Goal: Entertainment & Leisure: Browse casually

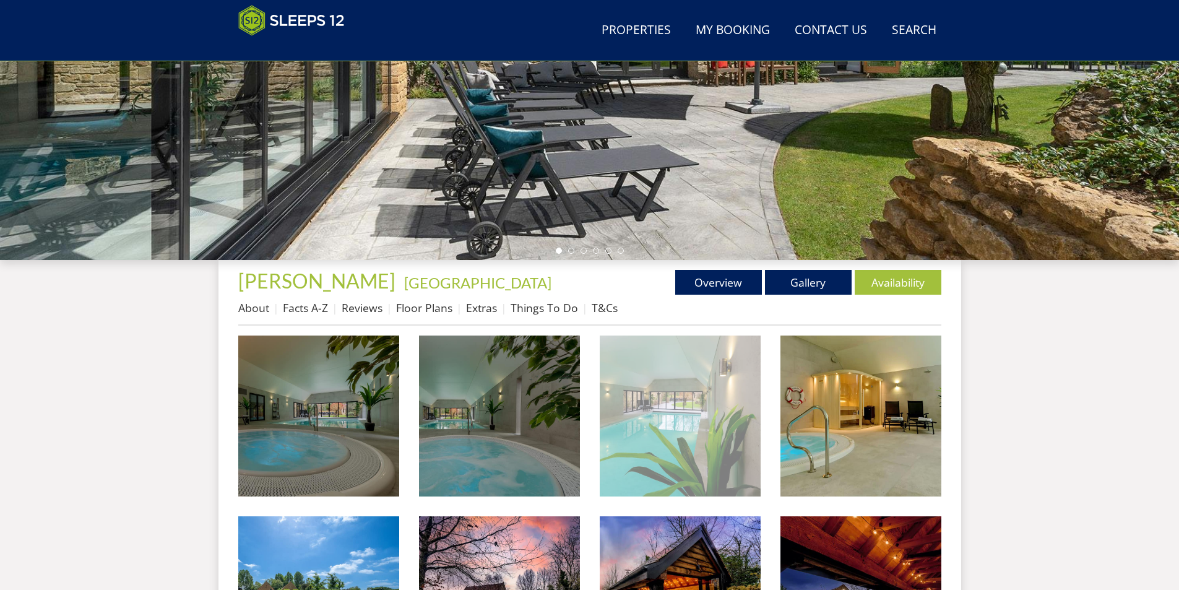
scroll to position [382, 0]
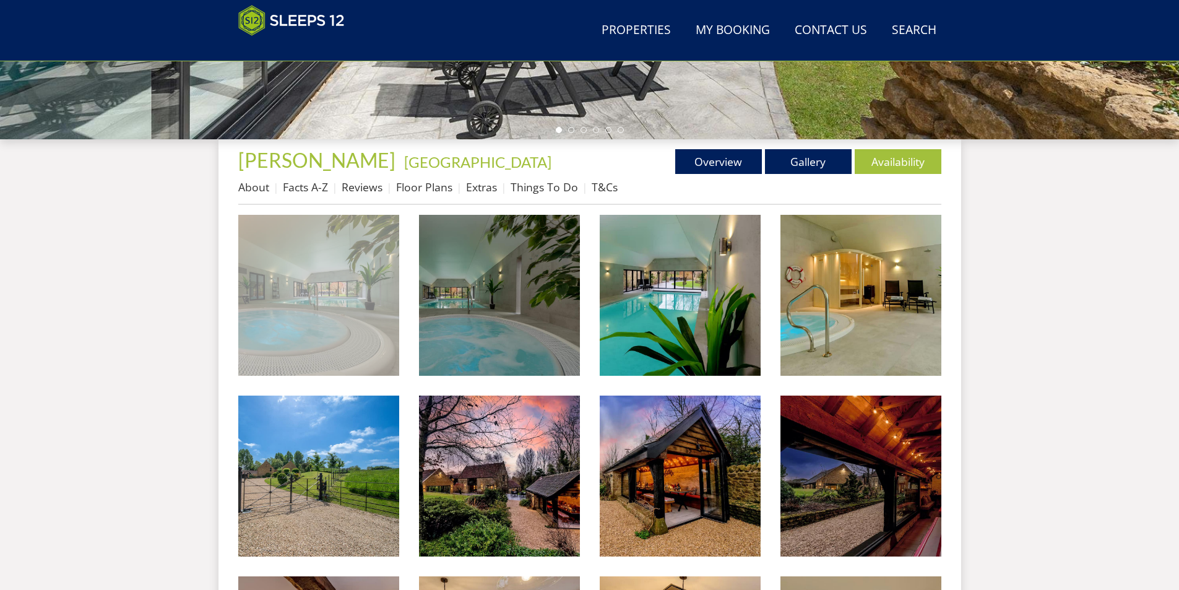
click at [339, 279] on img at bounding box center [318, 295] width 161 height 161
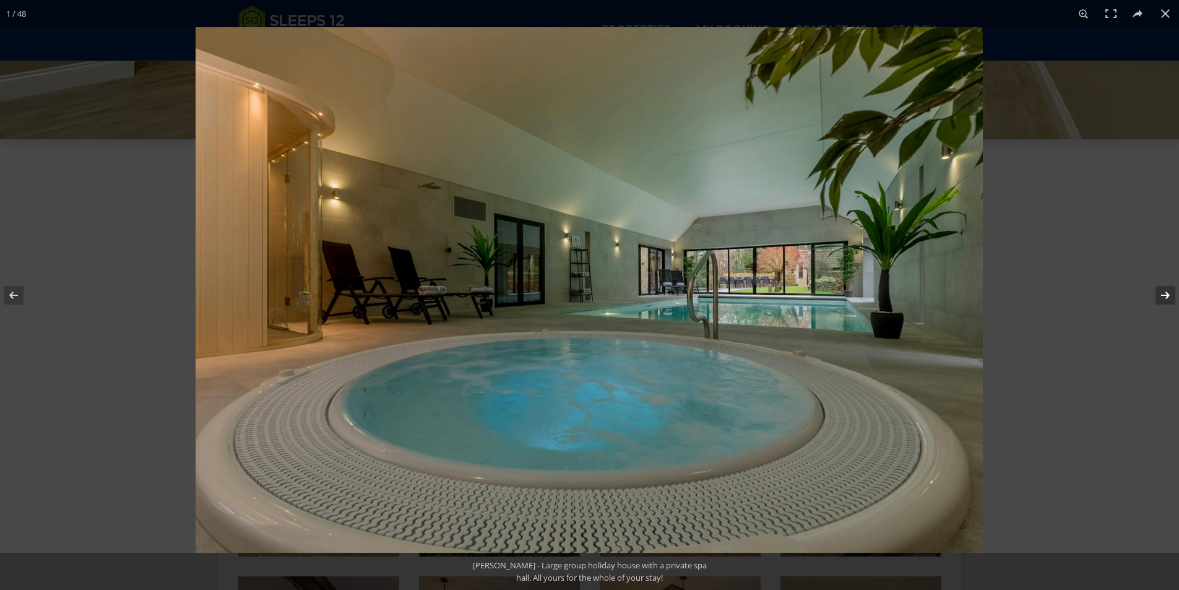
click at [1158, 296] on button at bounding box center [1156, 295] width 43 height 62
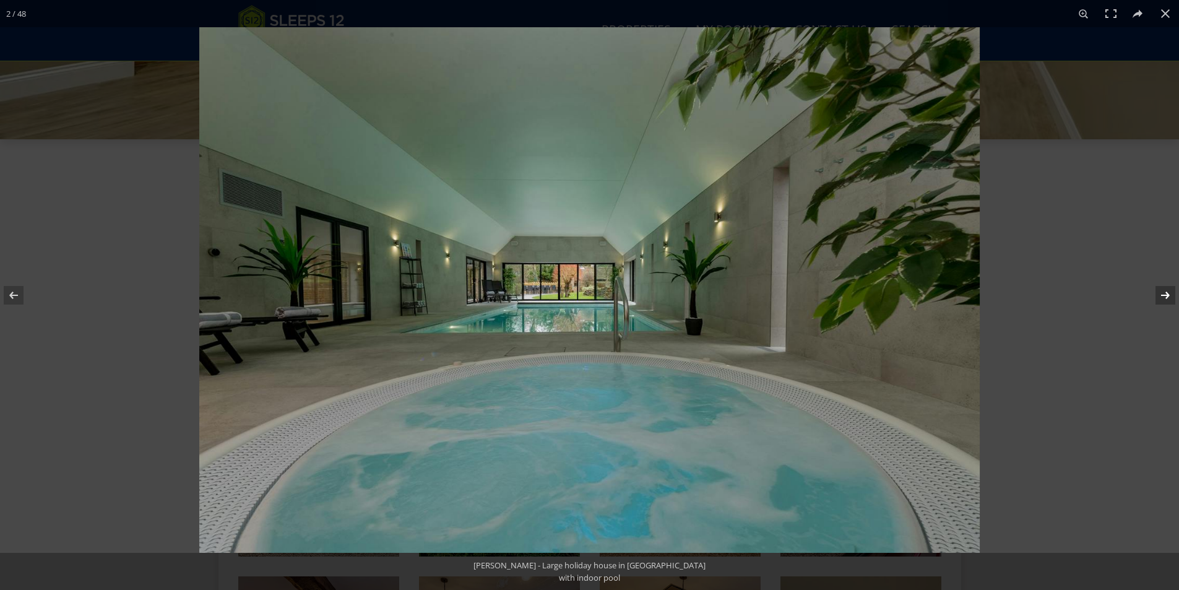
click at [1158, 296] on button at bounding box center [1156, 295] width 43 height 62
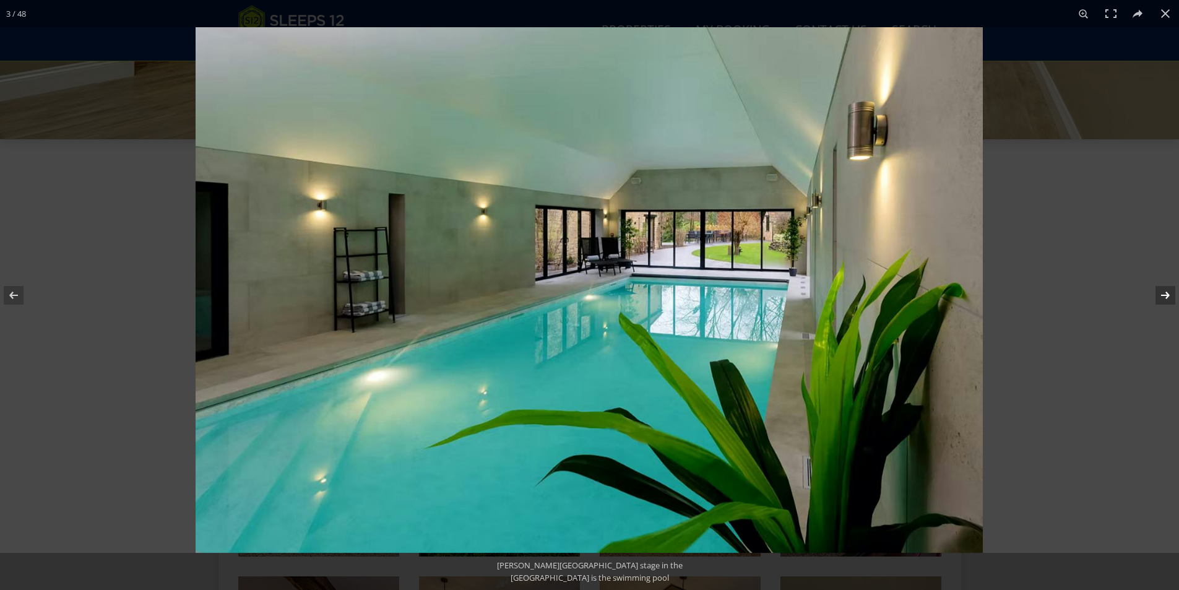
click at [1158, 296] on button at bounding box center [1156, 295] width 43 height 62
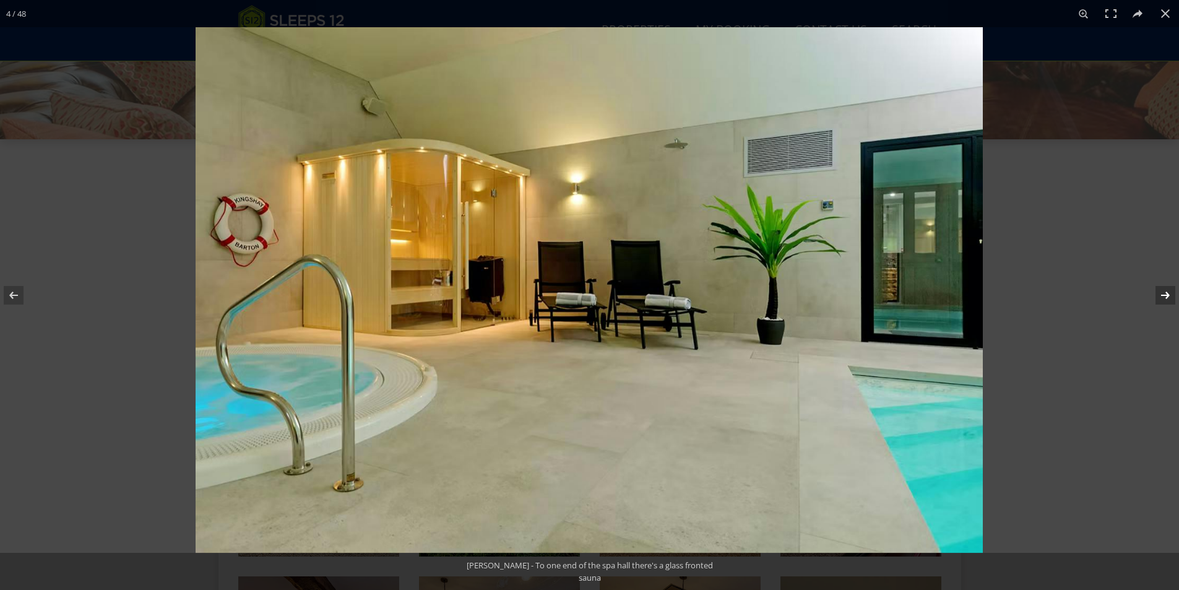
click at [1158, 296] on button at bounding box center [1156, 295] width 43 height 62
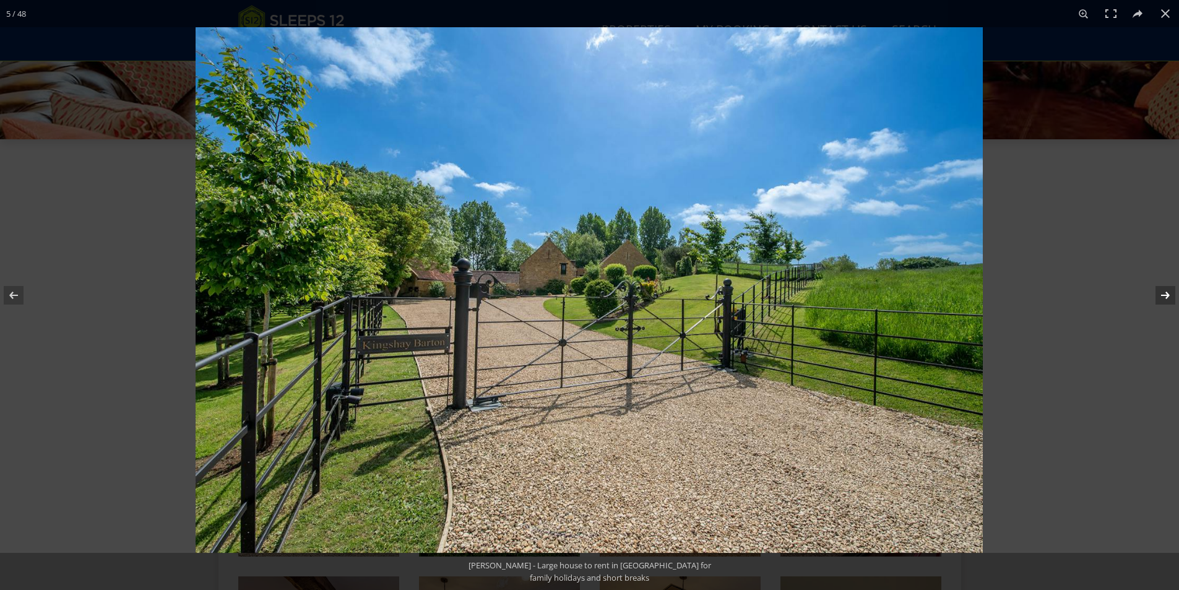
click at [1158, 296] on button at bounding box center [1156, 295] width 43 height 62
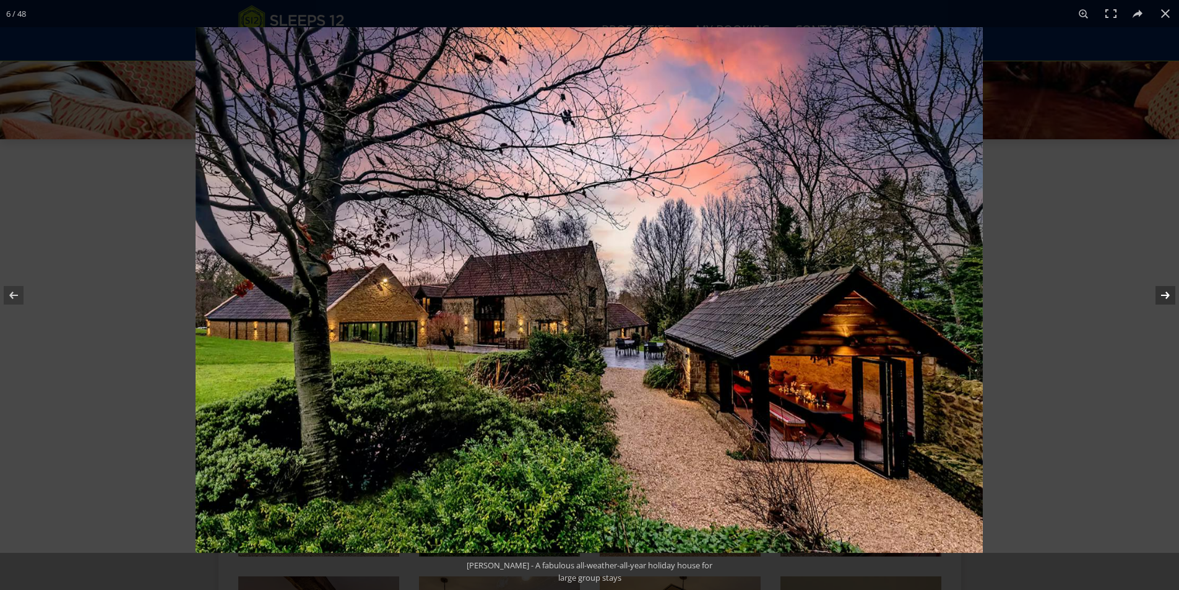
click at [1158, 296] on button at bounding box center [1156, 295] width 43 height 62
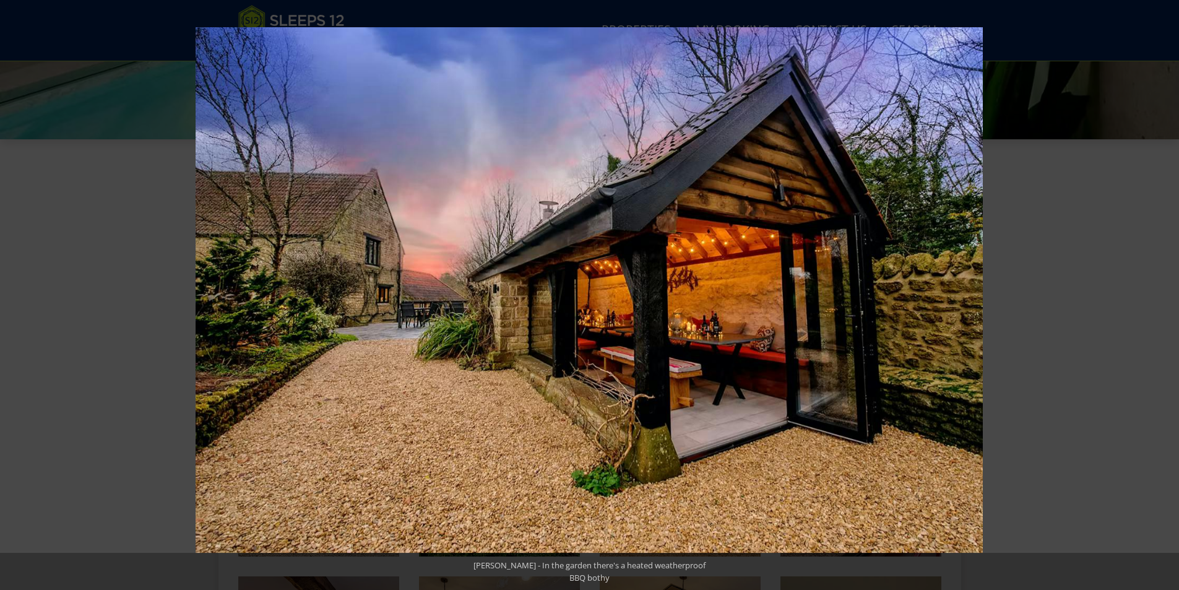
click at [1158, 296] on button at bounding box center [1156, 295] width 43 height 62
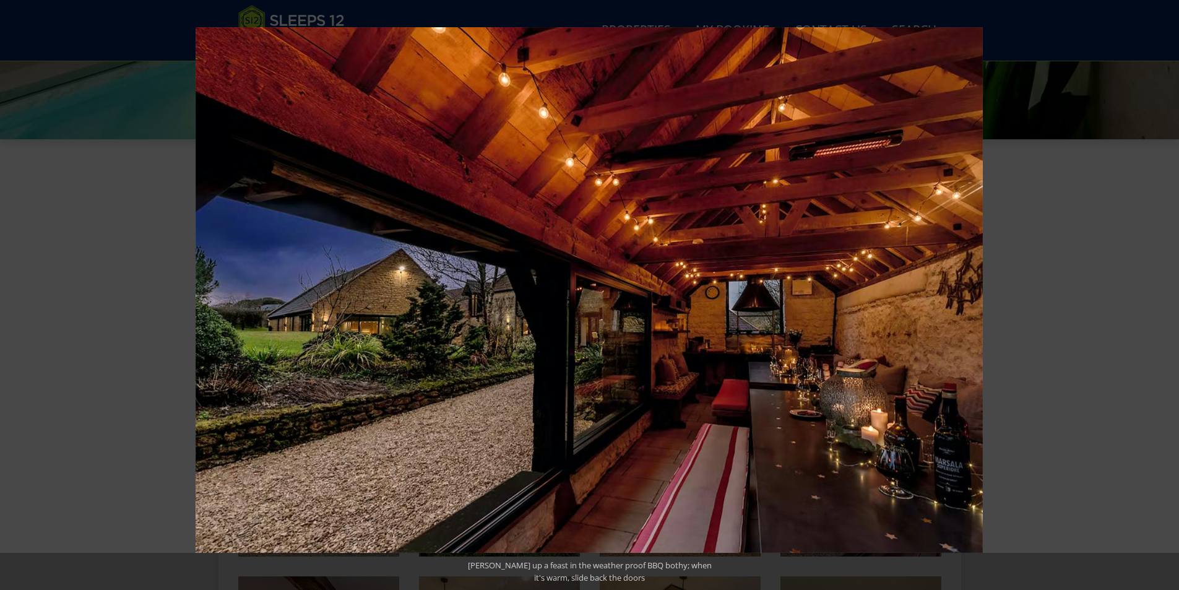
click at [1158, 296] on button at bounding box center [1156, 295] width 43 height 62
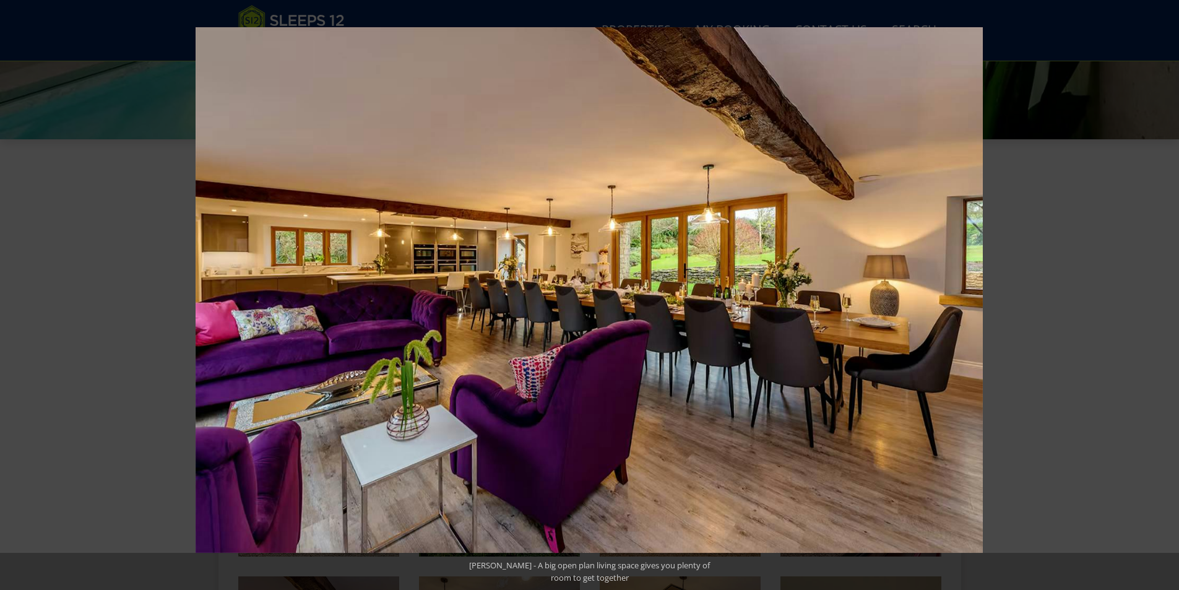
click at [1158, 296] on button at bounding box center [1156, 295] width 43 height 62
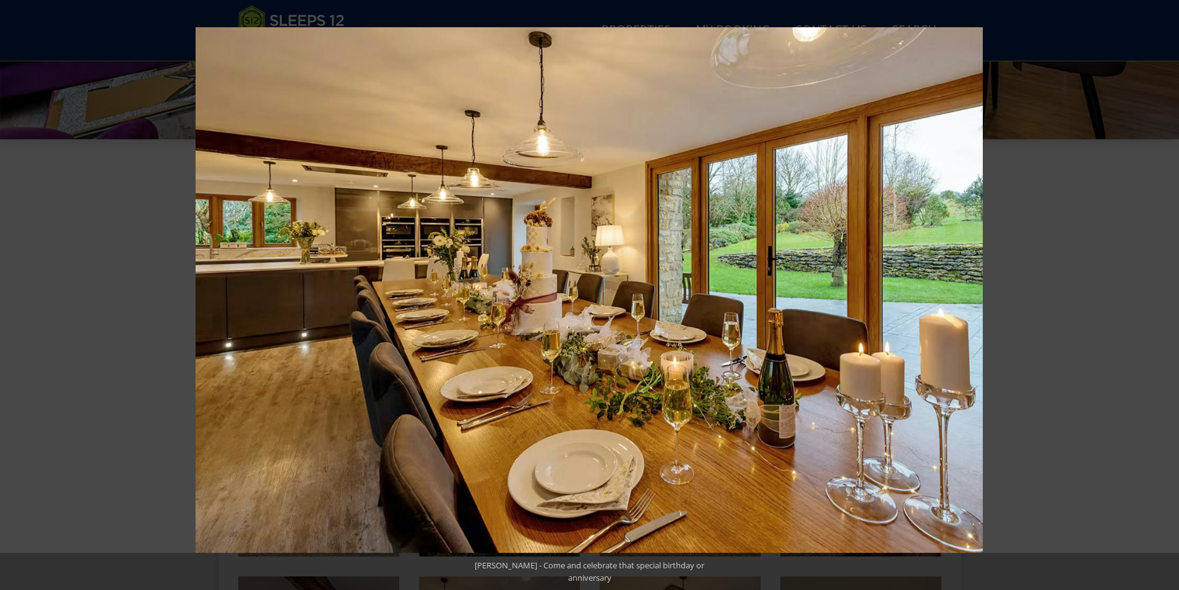
click at [1158, 296] on button at bounding box center [1156, 295] width 43 height 62
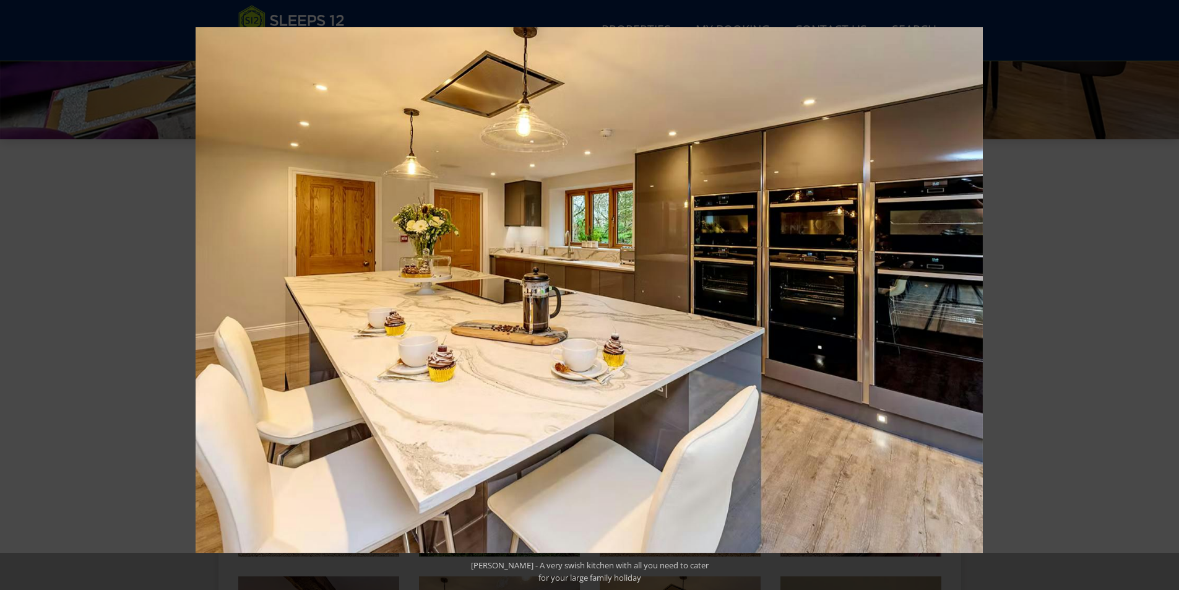
click at [1158, 296] on button at bounding box center [1156, 295] width 43 height 62
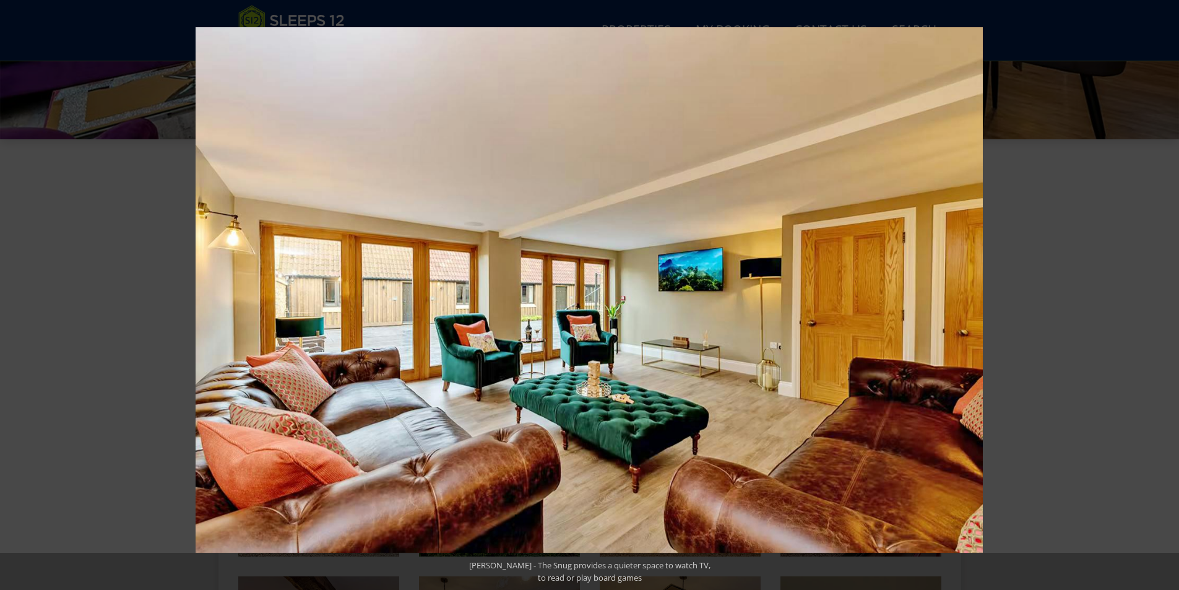
click at [1158, 296] on button at bounding box center [1156, 295] width 43 height 62
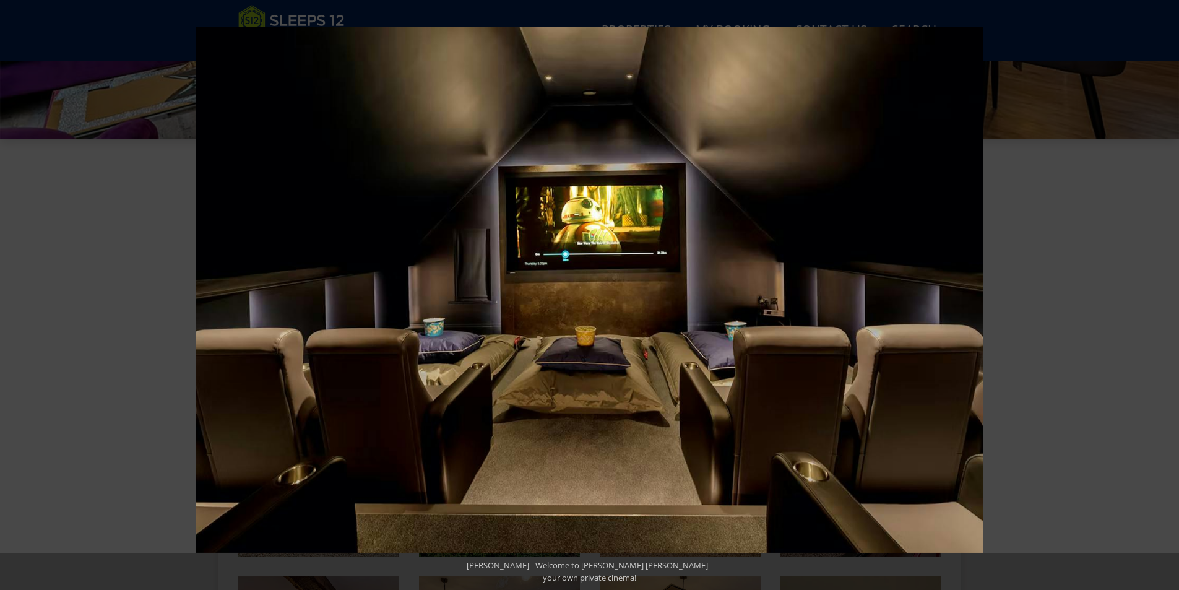
click at [1158, 296] on button at bounding box center [1156, 295] width 43 height 62
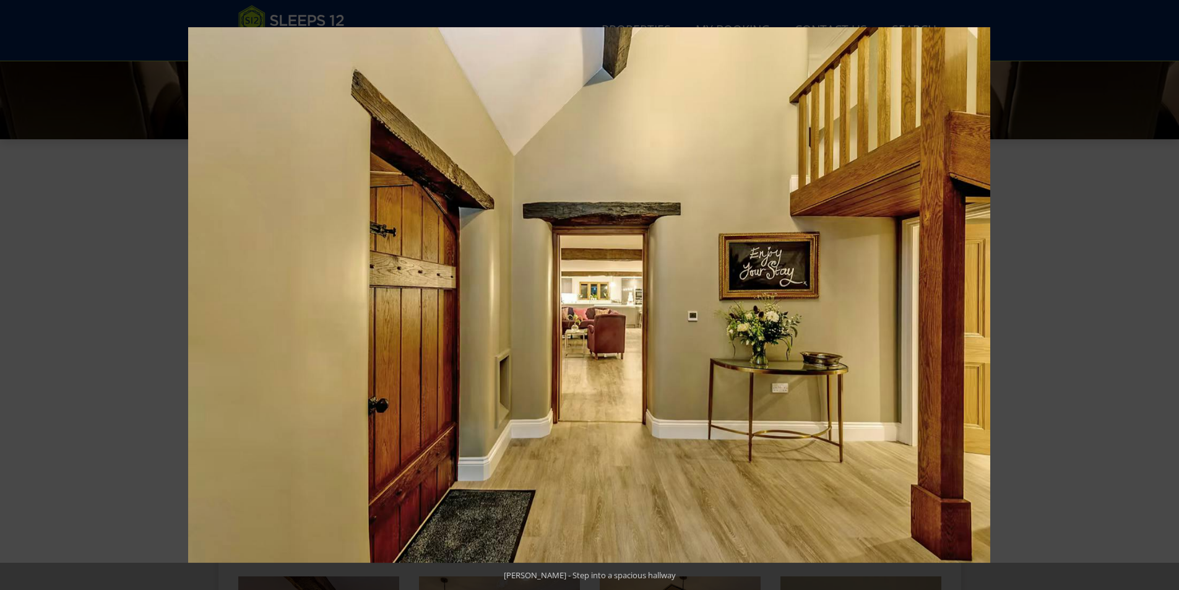
click at [1158, 296] on button at bounding box center [1156, 295] width 43 height 62
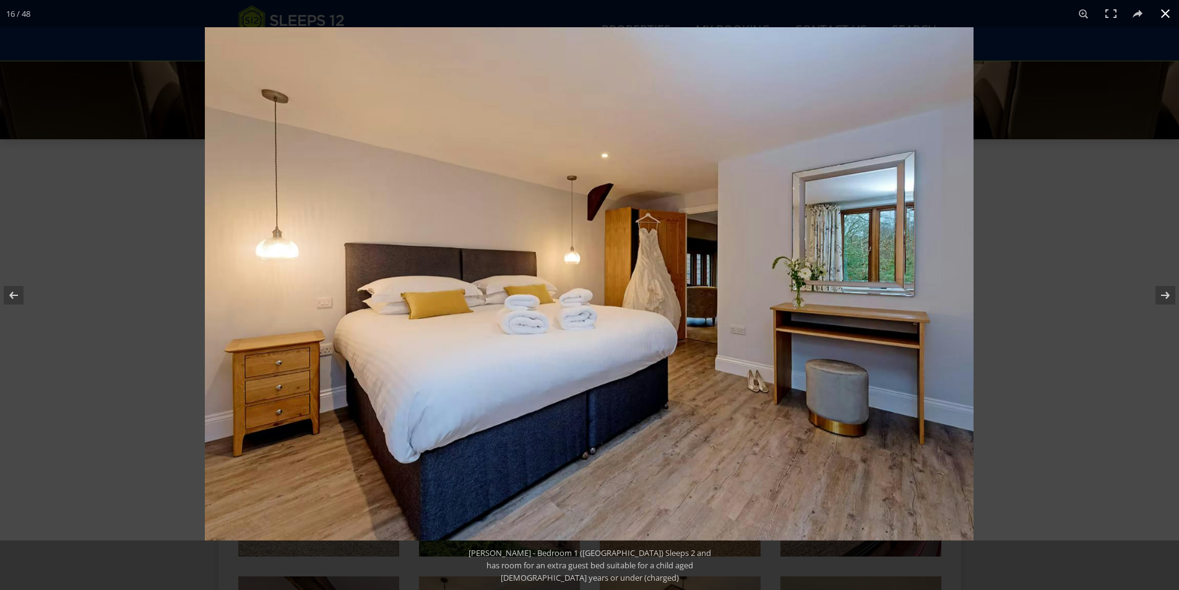
click at [1165, 19] on button at bounding box center [1164, 13] width 27 height 27
